Goal: Task Accomplishment & Management: Manage account settings

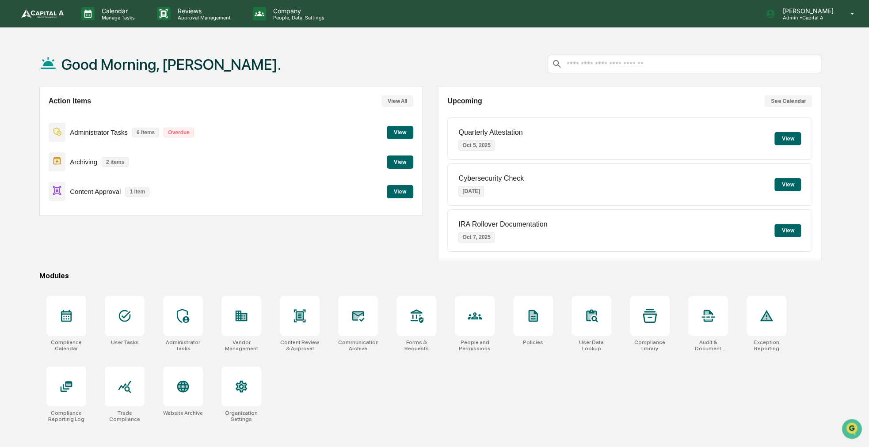
click at [399, 198] on button "View" at bounding box center [400, 191] width 27 height 13
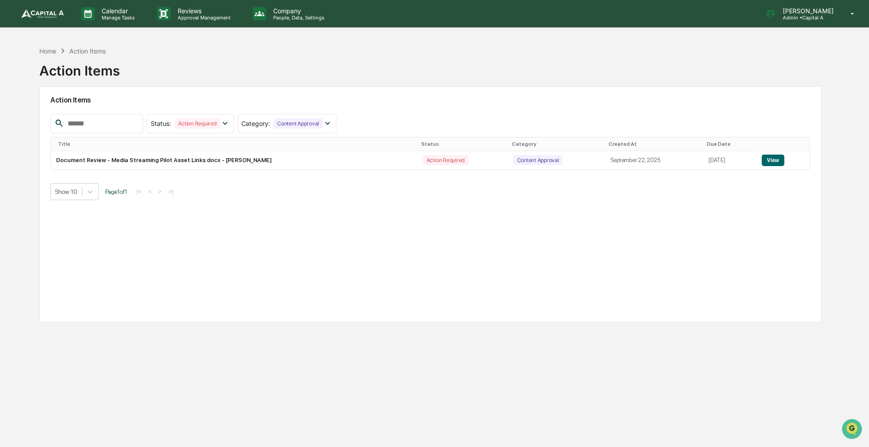
drag, startPoint x: 410, startPoint y: 199, endPoint x: 383, endPoint y: 201, distance: 27.0
click at [383, 201] on div "Action Items Status : Action Required Select/Deselect All Action Required Resol…" at bounding box center [430, 204] width 782 height 236
click at [734, 236] on div "Action Items Status : Action Required Select/Deselect All Action Required Resol…" at bounding box center [430, 204] width 782 height 236
click at [770, 163] on button "View" at bounding box center [773, 160] width 23 height 11
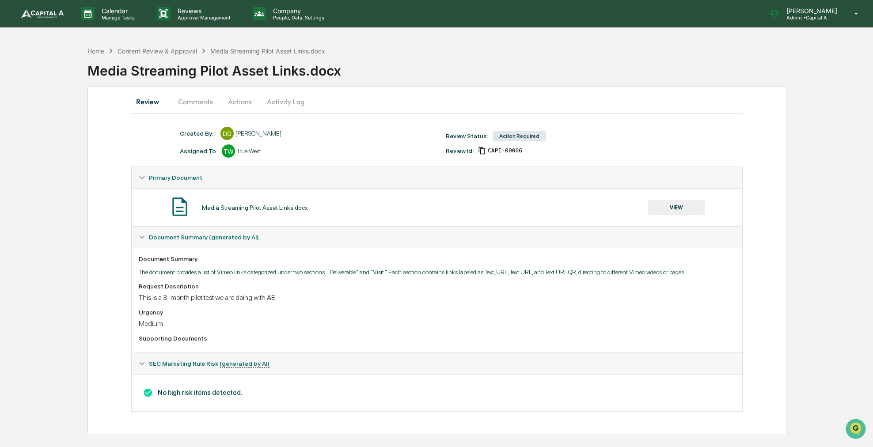
click at [186, 93] on button "Comments" at bounding box center [195, 101] width 49 height 21
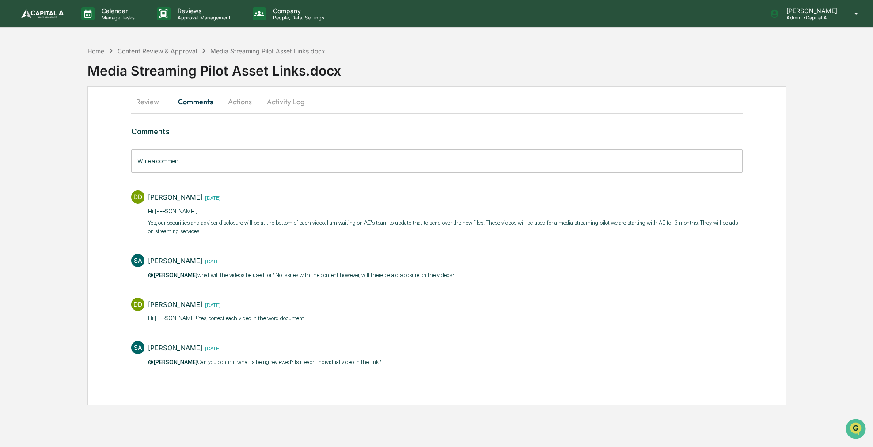
drag, startPoint x: 103, startPoint y: 199, endPoint x: 98, endPoint y: 196, distance: 5.5
click at [98, 196] on div "Review Comments Actions Activity Log Comments Write a comment... Write a commen…" at bounding box center [438, 245] width 700 height 319
drag, startPoint x: 107, startPoint y: 170, endPoint x: 95, endPoint y: 160, distance: 15.1
click at [95, 160] on div "Review Comments Actions Activity Log Comments Write a comment... Write a commen…" at bounding box center [438, 245] width 700 height 319
drag, startPoint x: 97, startPoint y: 167, endPoint x: 90, endPoint y: 164, distance: 7.7
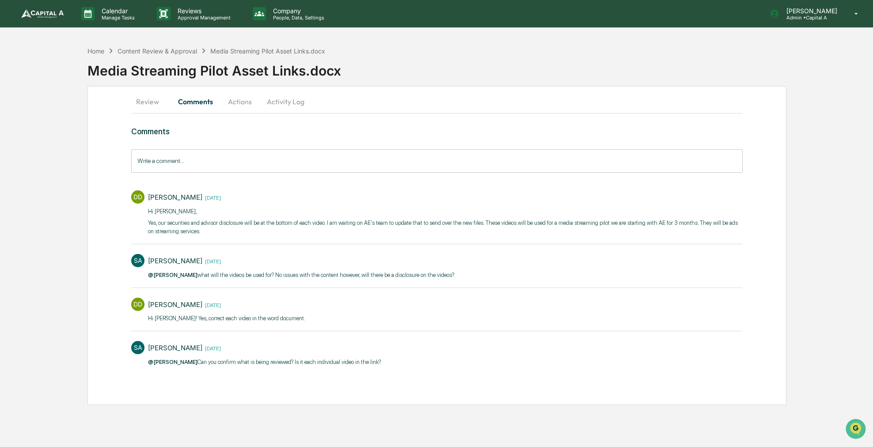
click at [90, 164] on div "Review Comments Actions Activity Log Comments Write a comment... Write a commen…" at bounding box center [438, 245] width 700 height 319
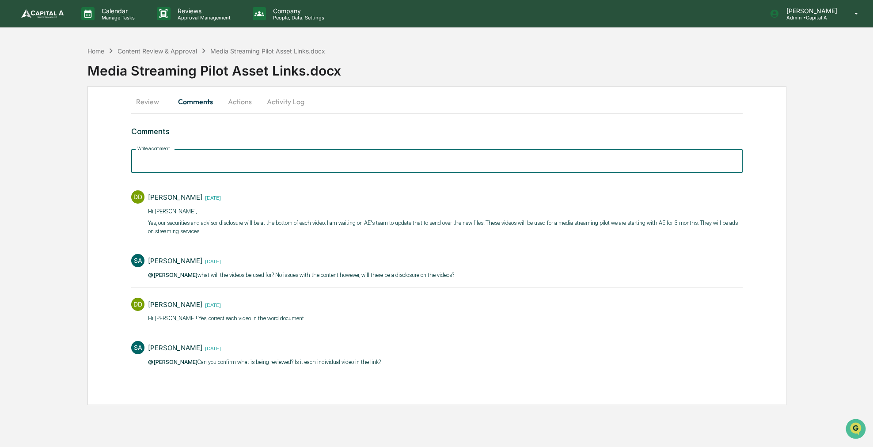
click at [212, 150] on input "Write a comment..." at bounding box center [436, 160] width 611 height 23
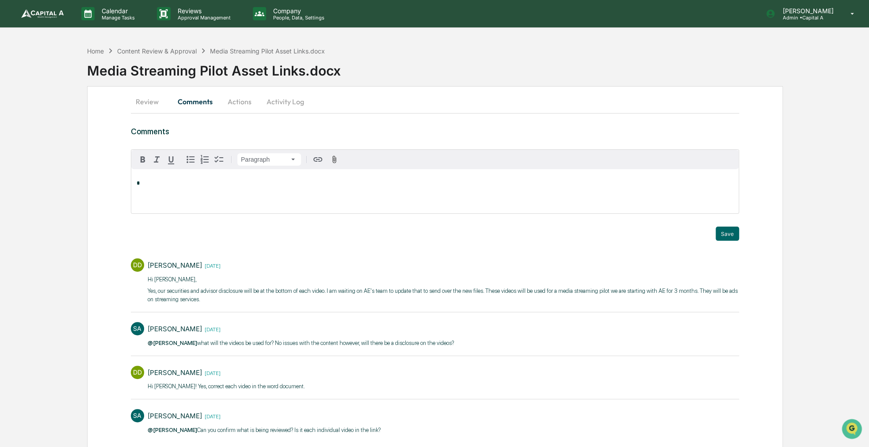
click at [184, 185] on p "*" at bounding box center [435, 183] width 597 height 6
click at [179, 203] on div "[PERSON_NAME]" at bounding box center [165, 196] width 62 height 15
drag, startPoint x: 179, startPoint y: 203, endPoint x: 177, endPoint y: 198, distance: 6.0
click at [177, 198] on div "[PERSON_NAME]" at bounding box center [166, 196] width 58 height 11
click at [723, 237] on button "Save" at bounding box center [727, 234] width 23 height 14
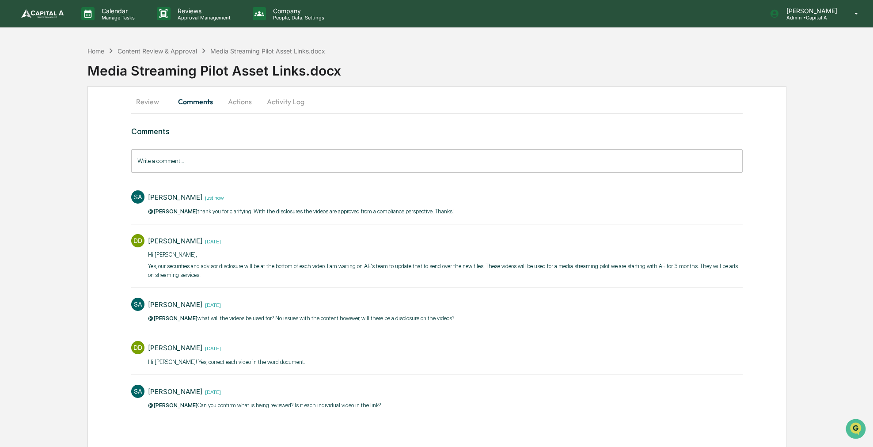
click at [240, 102] on button "Actions" at bounding box center [240, 101] width 40 height 21
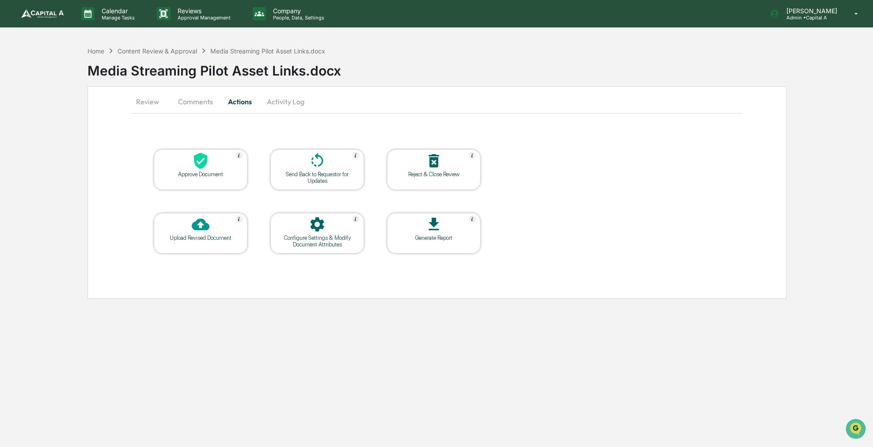
click at [214, 166] on div at bounding box center [200, 161] width 88 height 19
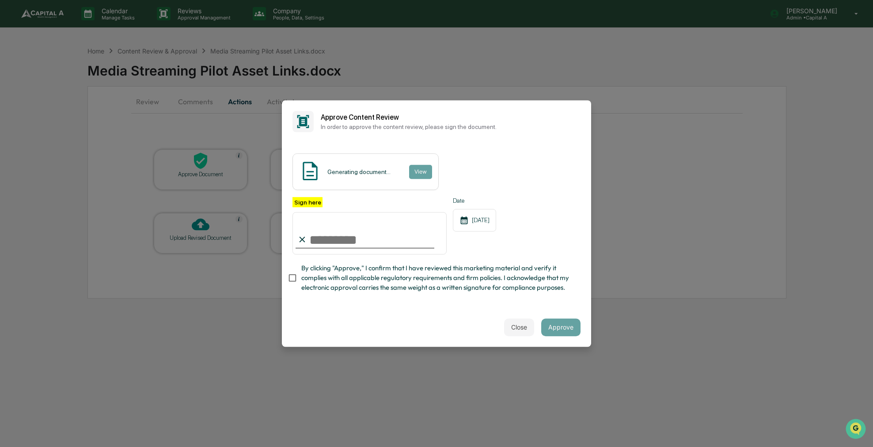
click at [313, 279] on span "By clicking "Approve," I confirm that I have reviewed this marketing material a…" at bounding box center [437, 278] width 272 height 30
click at [317, 245] on input "Sign here" at bounding box center [370, 233] width 154 height 42
type input "**********"
drag, startPoint x: 535, startPoint y: 250, endPoint x: 526, endPoint y: 249, distance: 9.3
click at [526, 249] on div "**********" at bounding box center [437, 225] width 288 height 57
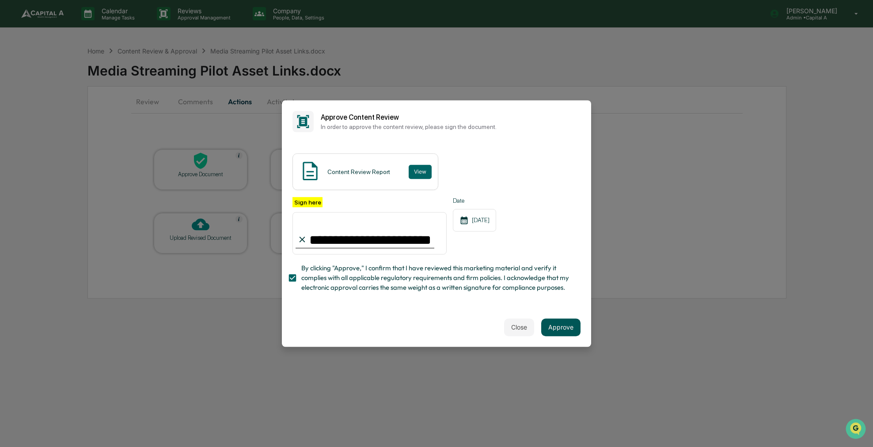
click at [564, 321] on button "Approve" at bounding box center [560, 328] width 39 height 18
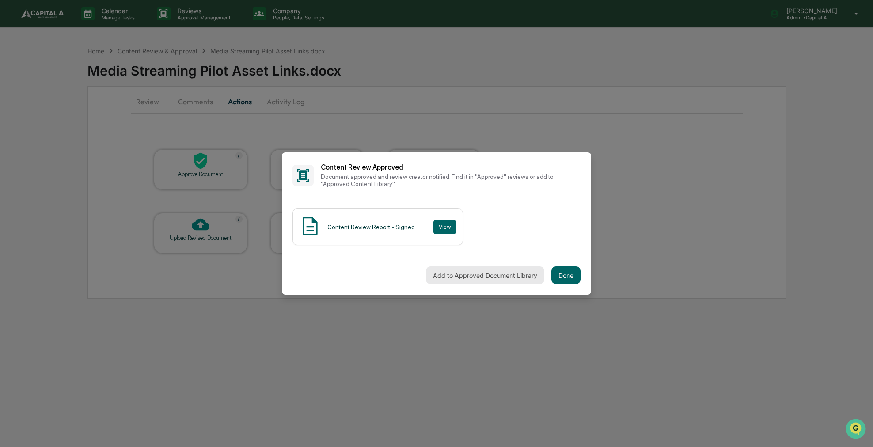
click at [522, 272] on button "Add to Approved Document Library" at bounding box center [485, 276] width 118 height 18
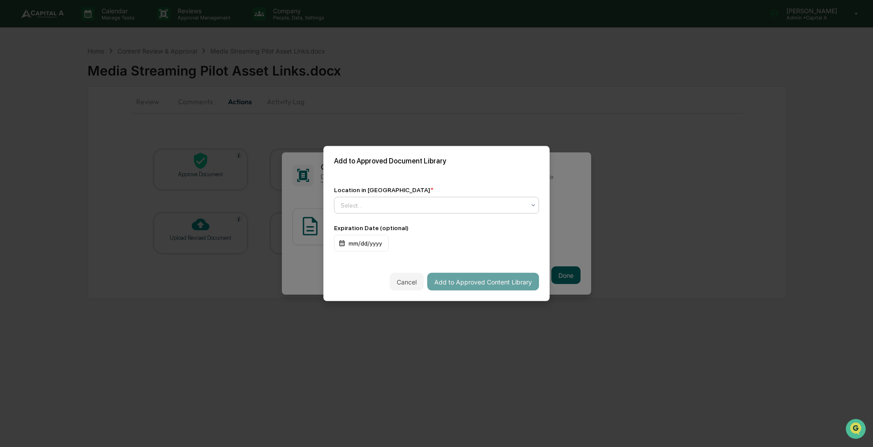
click at [521, 214] on div "Location in Library * option , selected. Select is focused ,type to refine list…" at bounding box center [437, 219] width 226 height 87
click at [522, 205] on div at bounding box center [433, 205] width 185 height 9
drag, startPoint x: 513, startPoint y: 211, endPoint x: 520, endPoint y: 208, distance: 8.0
click at [513, 210] on div "Select..." at bounding box center [433, 205] width 194 height 12
click at [522, 208] on div at bounding box center [433, 205] width 185 height 9
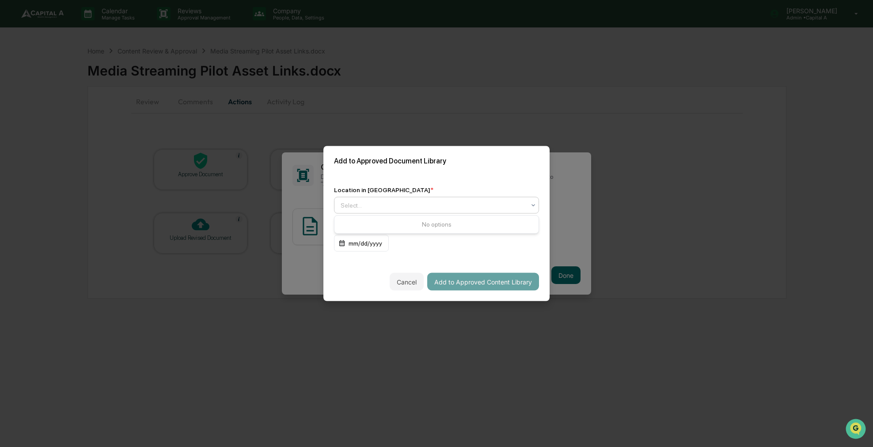
click at [528, 207] on div "Select..." at bounding box center [433, 205] width 194 height 12
click at [529, 206] on div "Select..." at bounding box center [433, 205] width 194 height 12
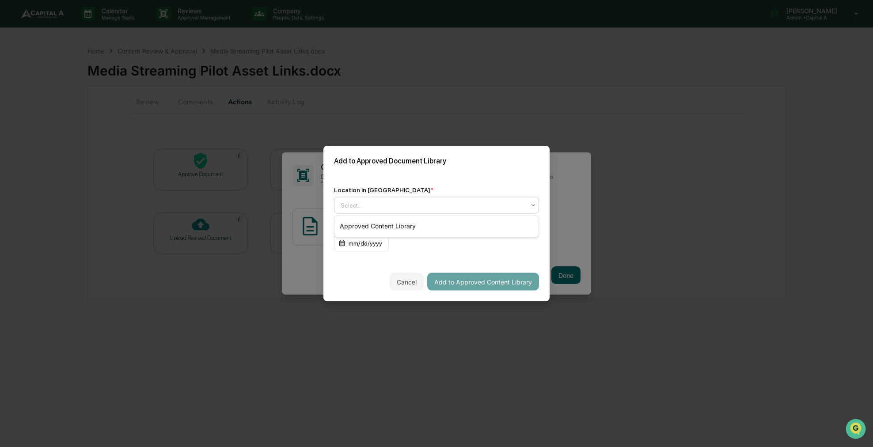
drag, startPoint x: 532, startPoint y: 204, endPoint x: 488, endPoint y: 225, distance: 48.0
click at [488, 225] on div "Approved Content Library" at bounding box center [437, 226] width 204 height 18
click at [483, 280] on button "Add to Approved Content Library" at bounding box center [483, 282] width 112 height 18
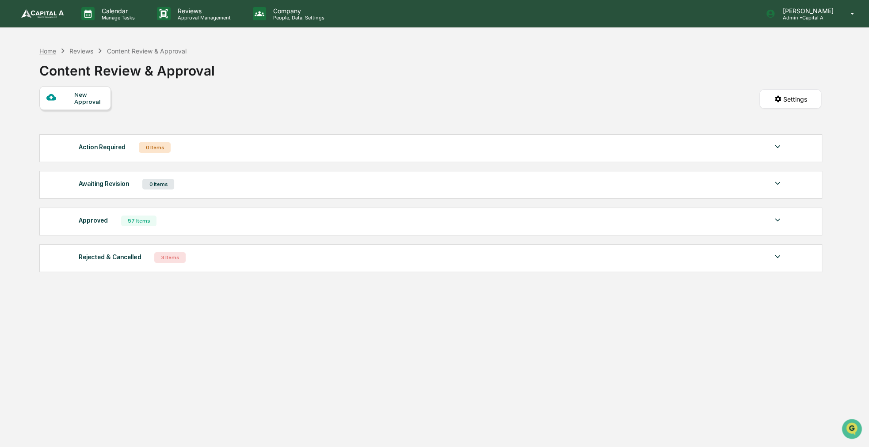
click at [51, 50] on div "Home" at bounding box center [47, 51] width 17 height 8
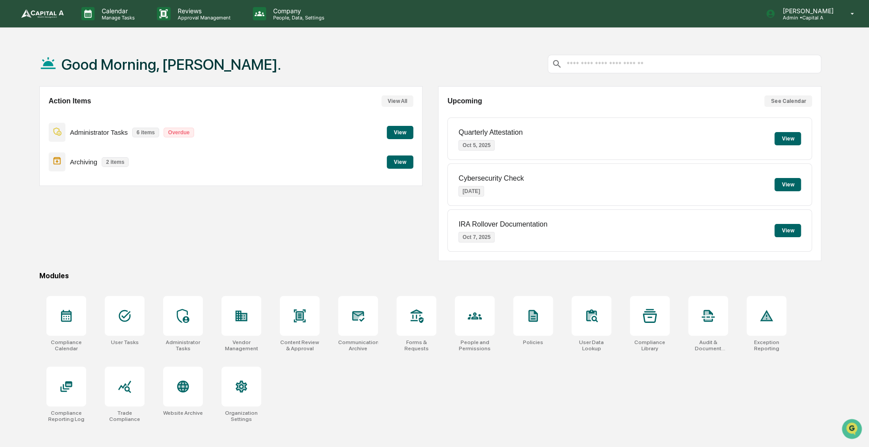
drag, startPoint x: 433, startPoint y: 60, endPoint x: 417, endPoint y: 56, distance: 16.4
click at [417, 56] on div "Good Morning, [PERSON_NAME]." at bounding box center [430, 64] width 782 height 44
click at [401, 162] on button "View" at bounding box center [400, 162] width 27 height 13
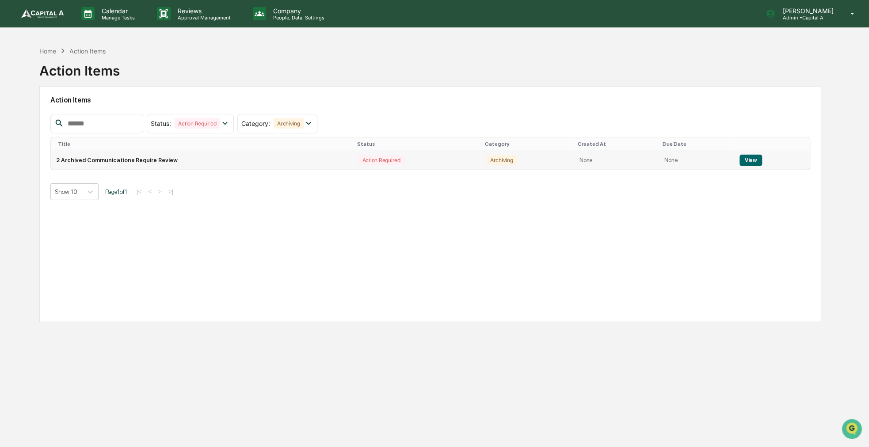
click at [746, 158] on button "View" at bounding box center [750, 160] width 23 height 11
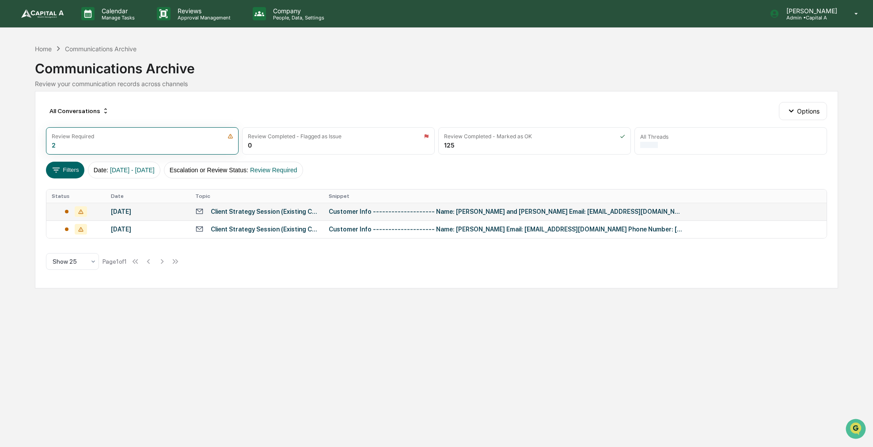
click at [308, 210] on div "Client Strategy Session (Existing Clients only) - [PERSON_NAME] and [PERSON_NAM…" at bounding box center [264, 211] width 107 height 7
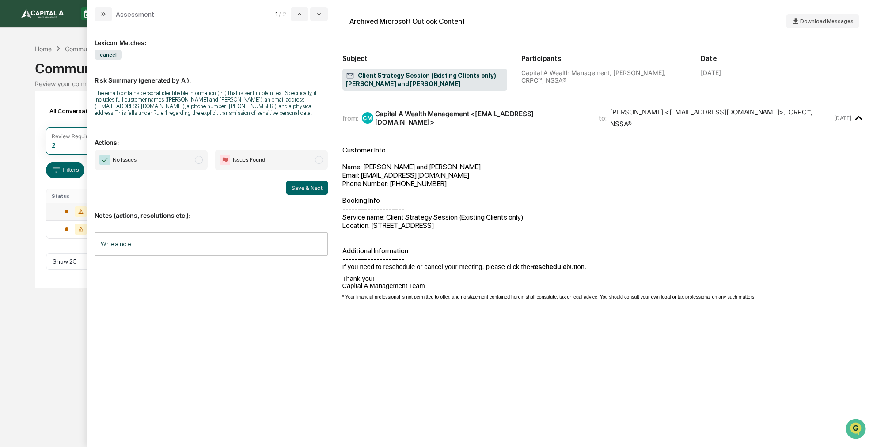
drag, startPoint x: 436, startPoint y: 236, endPoint x: 415, endPoint y: 235, distance: 21.3
click at [415, 235] on div "Customer Info -------------------- Name: [PERSON_NAME] and [PERSON_NAME] Email:…" at bounding box center [605, 241] width 524 height 209
click at [131, 162] on span "No Issues" at bounding box center [125, 160] width 24 height 9
click at [318, 187] on button "Save & Next" at bounding box center [307, 188] width 42 height 14
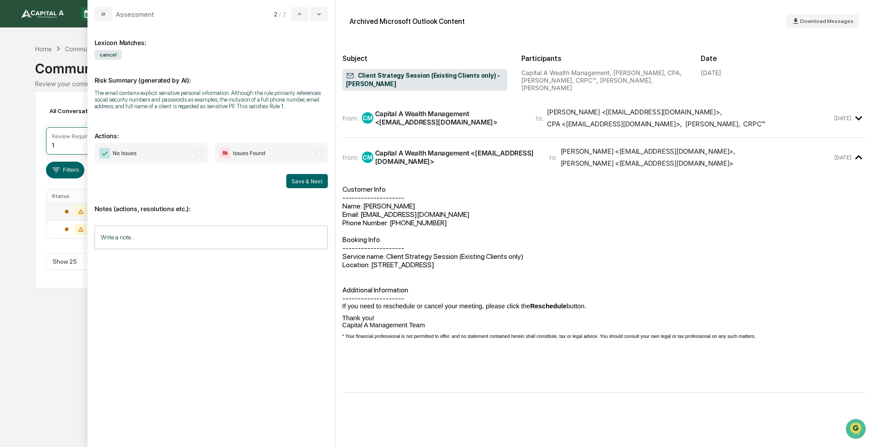
drag, startPoint x: 191, startPoint y: 147, endPoint x: 202, endPoint y: 150, distance: 10.6
click at [192, 148] on span "No Issues" at bounding box center [151, 153] width 113 height 20
click at [302, 182] on button "Save & Next" at bounding box center [307, 181] width 42 height 14
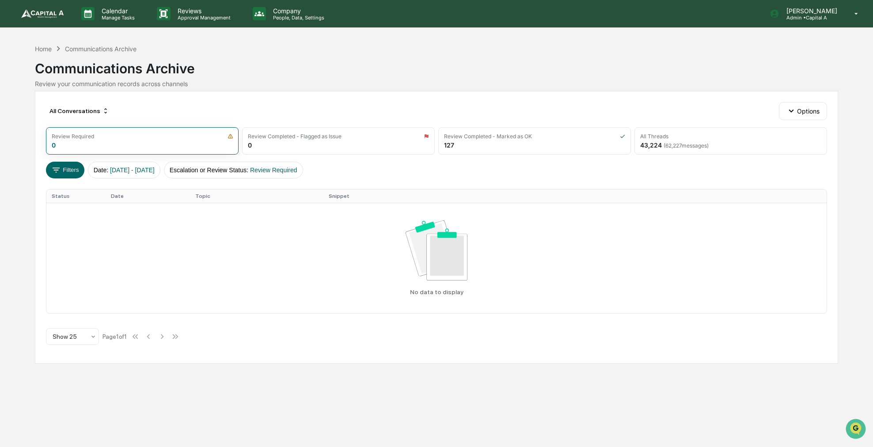
click at [47, 56] on div "Communications Archive" at bounding box center [436, 64] width 803 height 23
click at [39, 47] on div "Home" at bounding box center [43, 49] width 17 height 8
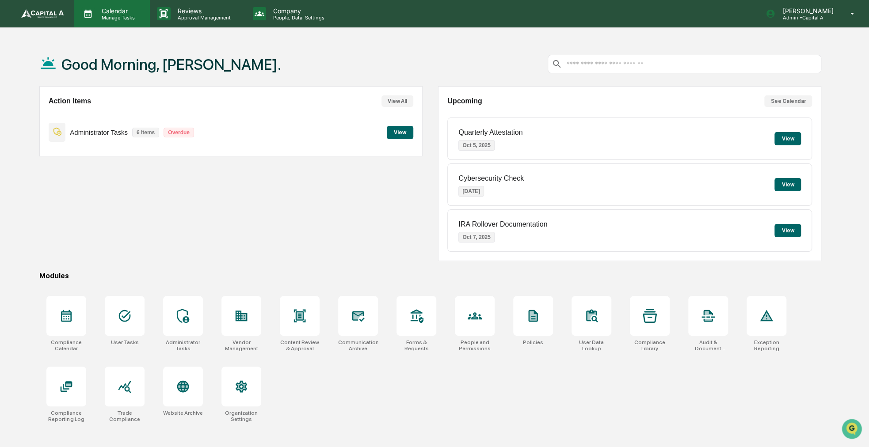
click at [126, 12] on p "Calendar" at bounding box center [117, 11] width 45 height 8
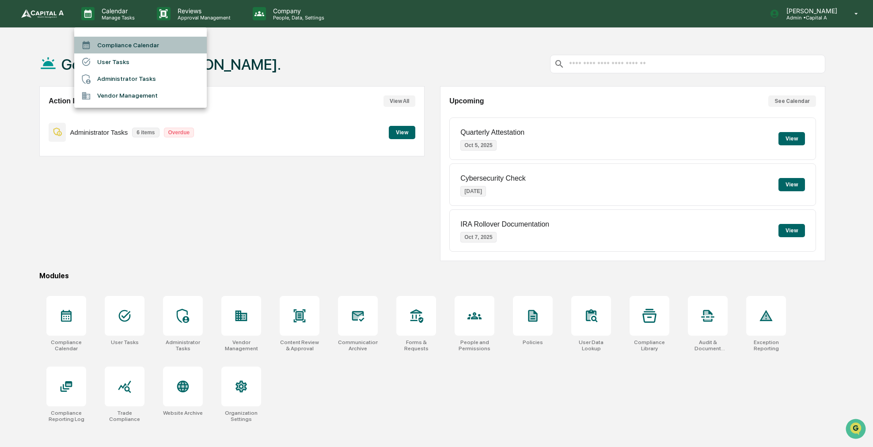
click at [133, 43] on li "Compliance Calendar" at bounding box center [140, 45] width 133 height 17
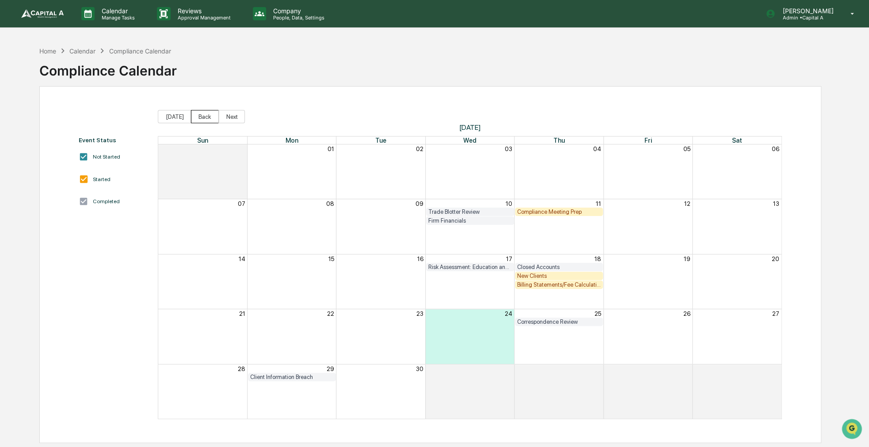
click at [198, 118] on button "Back" at bounding box center [205, 116] width 28 height 13
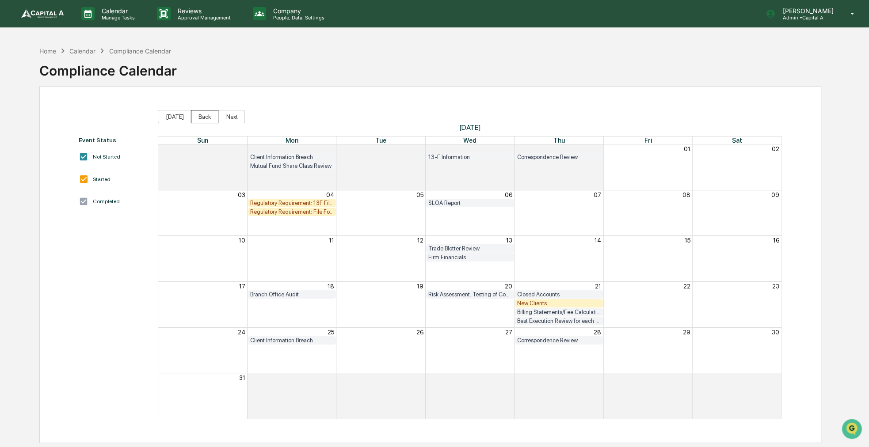
click at [198, 118] on button "Back" at bounding box center [205, 116] width 28 height 13
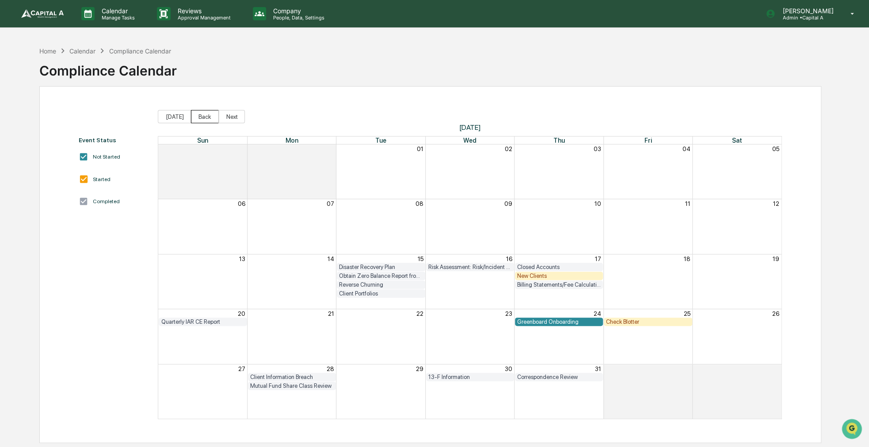
click at [198, 119] on button "Back" at bounding box center [205, 116] width 28 height 13
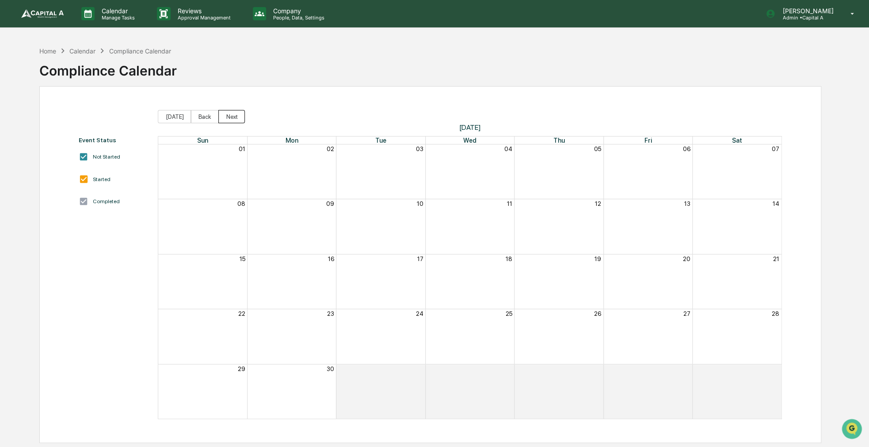
click at [225, 120] on button "Next" at bounding box center [231, 116] width 27 height 13
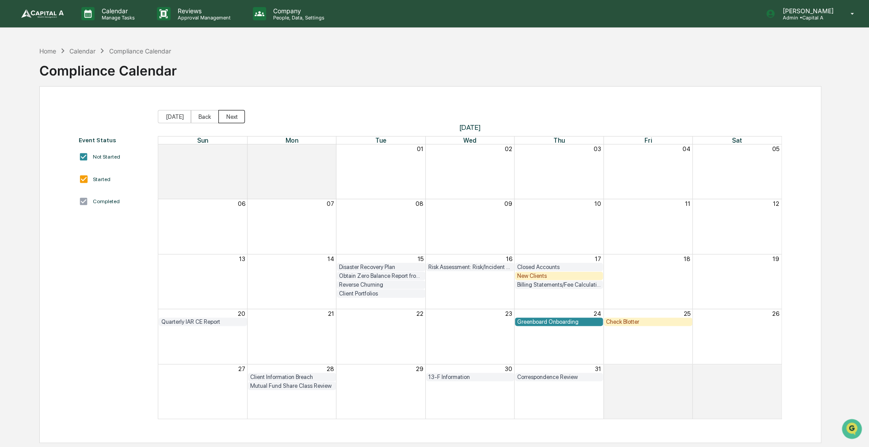
click at [225, 120] on button "Next" at bounding box center [231, 116] width 27 height 13
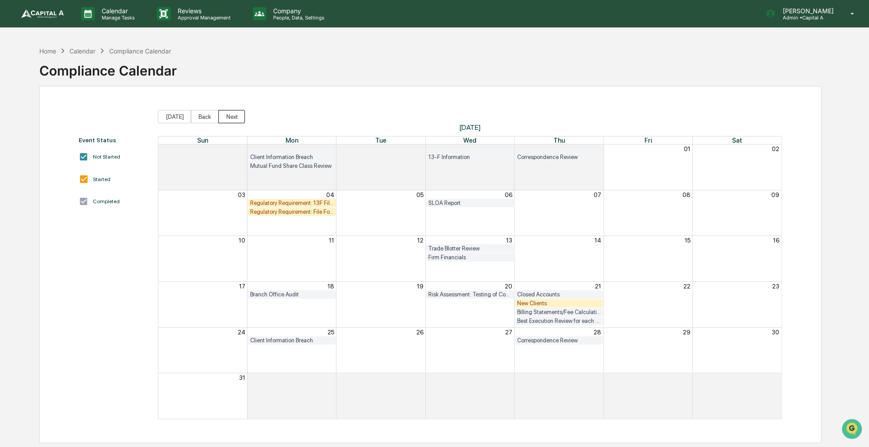
click at [225, 120] on button "Next" at bounding box center [231, 116] width 27 height 13
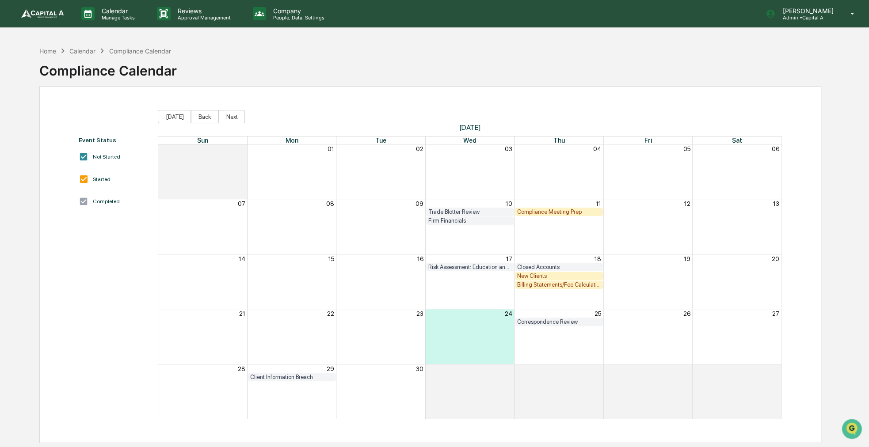
drag, startPoint x: 385, startPoint y: 57, endPoint x: 367, endPoint y: 55, distance: 18.2
click at [367, 55] on div "Home Calendar Compliance Calendar Compliance Calendar" at bounding box center [430, 64] width 782 height 44
click at [228, 114] on button "Next" at bounding box center [231, 116] width 27 height 13
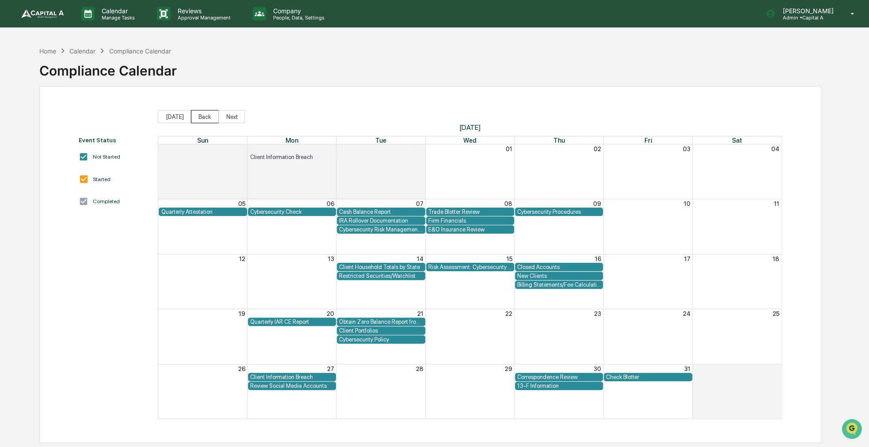
click at [191, 114] on button "Back" at bounding box center [205, 116] width 28 height 13
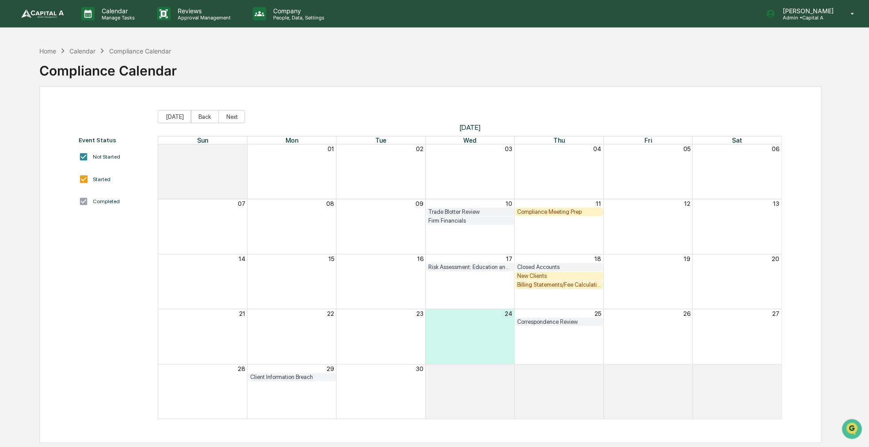
drag, startPoint x: 305, startPoint y: 62, endPoint x: 278, endPoint y: 62, distance: 27.4
click at [278, 62] on div "Home Calendar Compliance Calendar Compliance Calendar" at bounding box center [430, 64] width 782 height 44
